Goal: Information Seeking & Learning: Learn about a topic

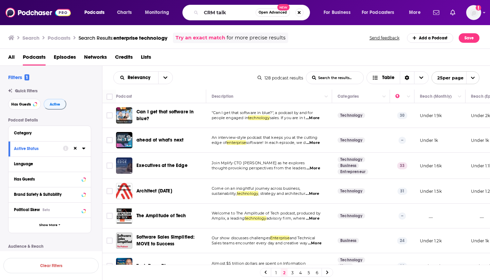
type input "CRM talk"
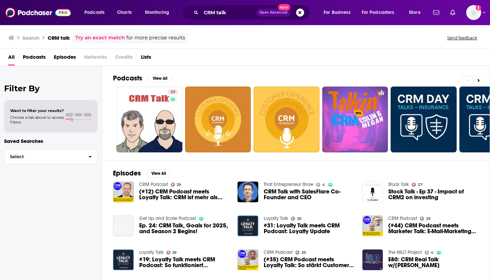
click at [146, 124] on link "39" at bounding box center [149, 120] width 66 height 66
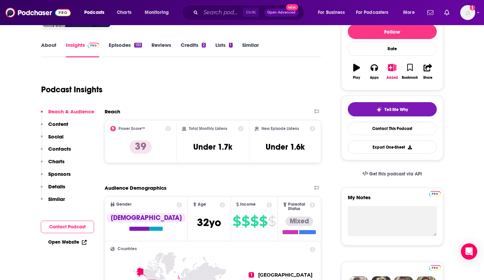
scroll to position [87, 0]
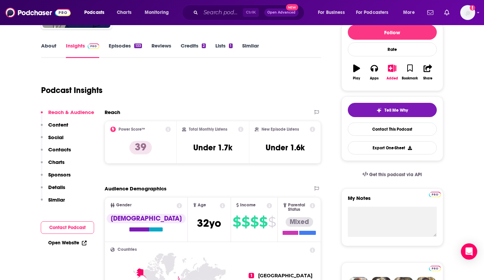
click at [49, 47] on link "About" at bounding box center [48, 50] width 15 height 16
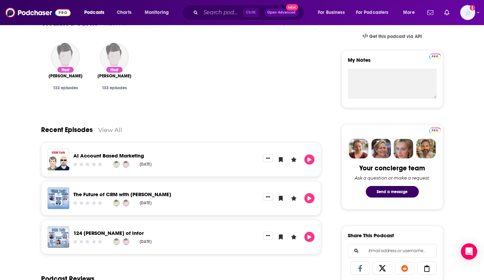
scroll to position [226, 0]
click at [114, 132] on link "View All" at bounding box center [110, 129] width 24 height 7
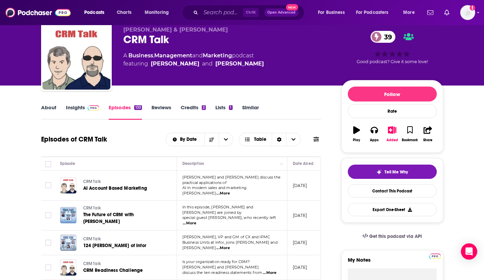
scroll to position [26, 0]
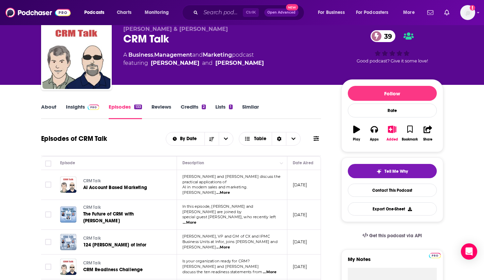
click at [196, 220] on span "...More" at bounding box center [190, 222] width 14 height 5
